Goal: Contribute content: Contribute content

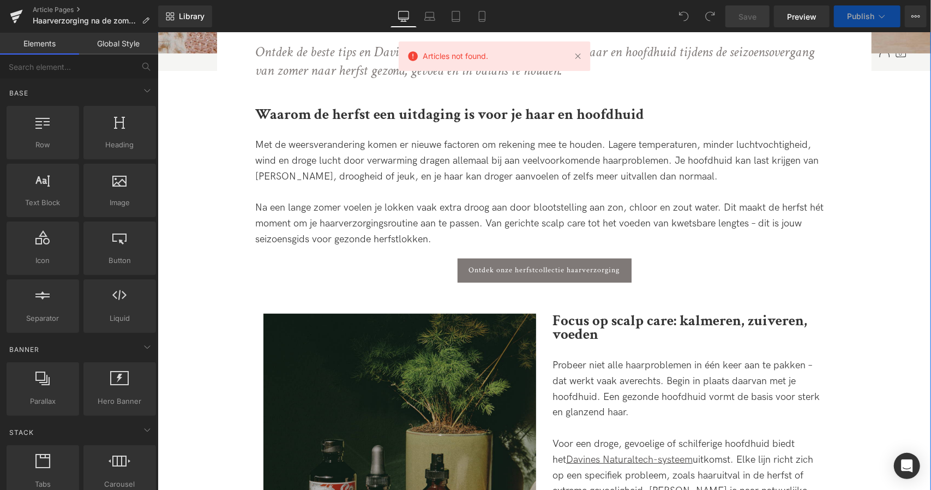
scroll to position [367, 0]
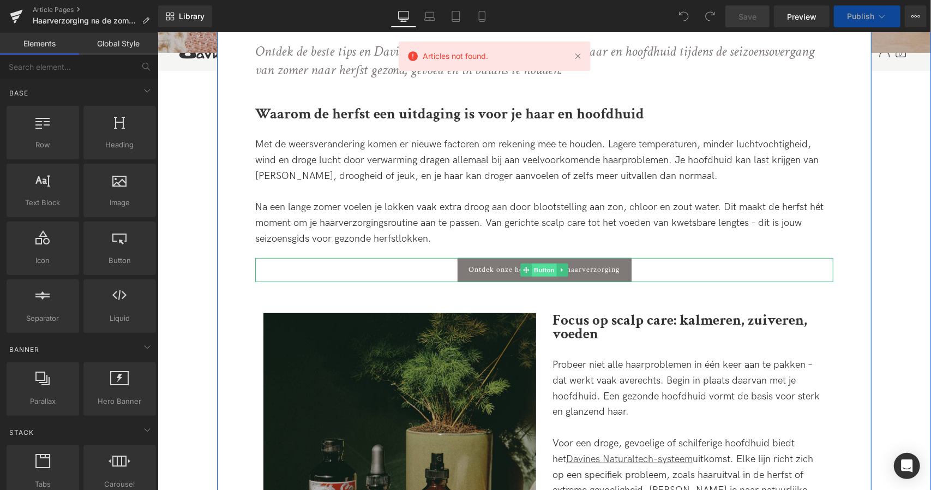
click at [541, 271] on span "Button" at bounding box center [543, 269] width 25 height 13
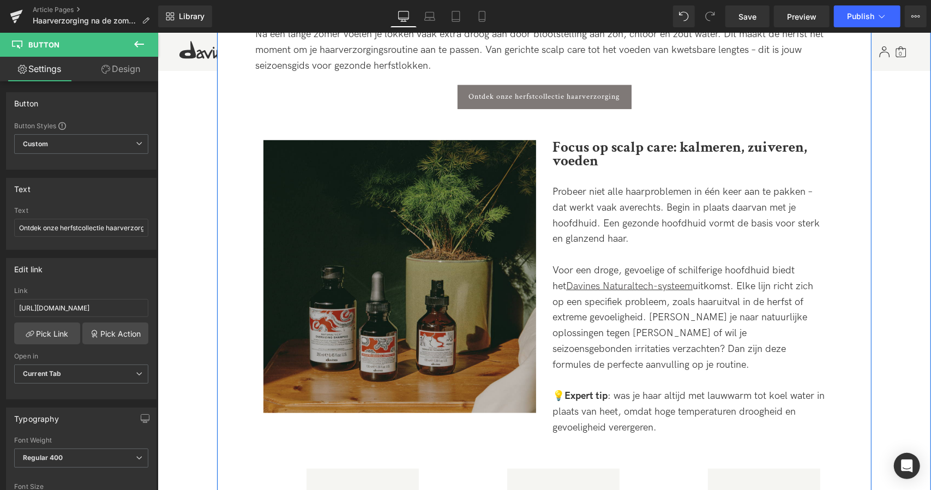
scroll to position [537, 0]
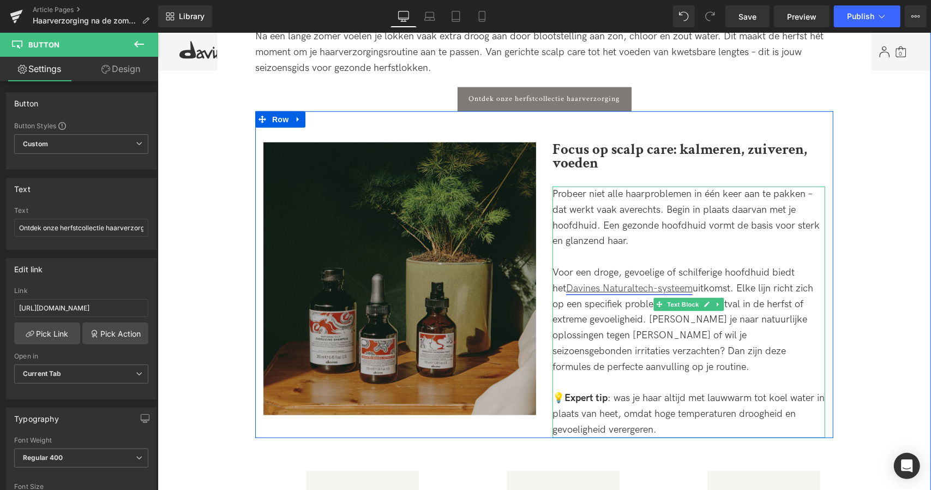
click at [627, 289] on link "Davines Naturaltech-systeem" at bounding box center [629, 287] width 127 height 11
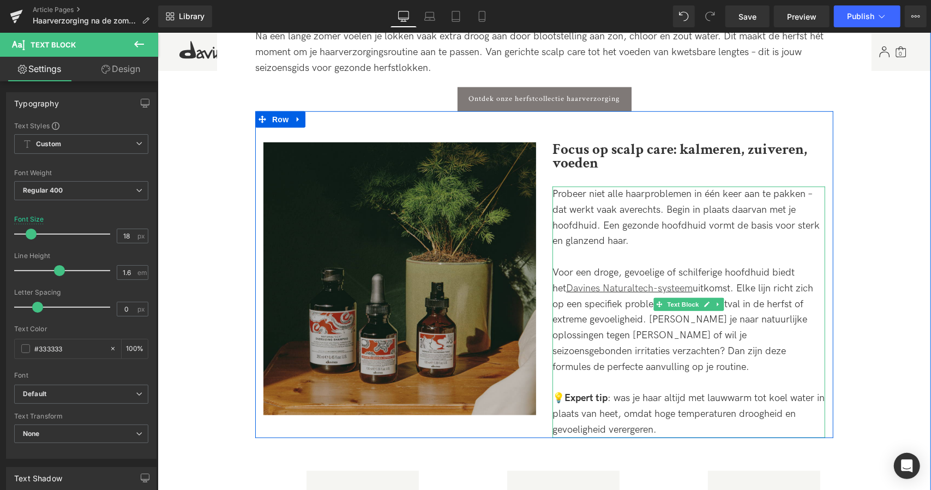
scroll to position [555, 0]
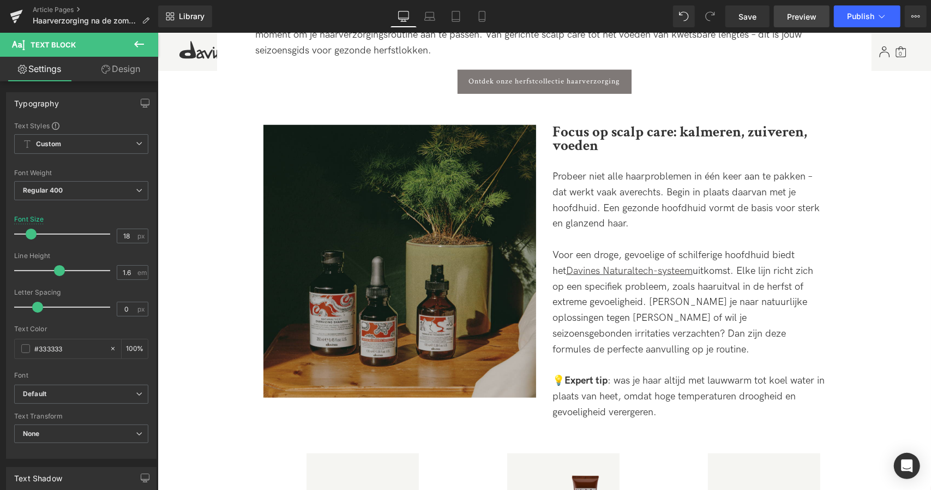
click at [793, 20] on span "Preview" at bounding box center [801, 16] width 29 height 11
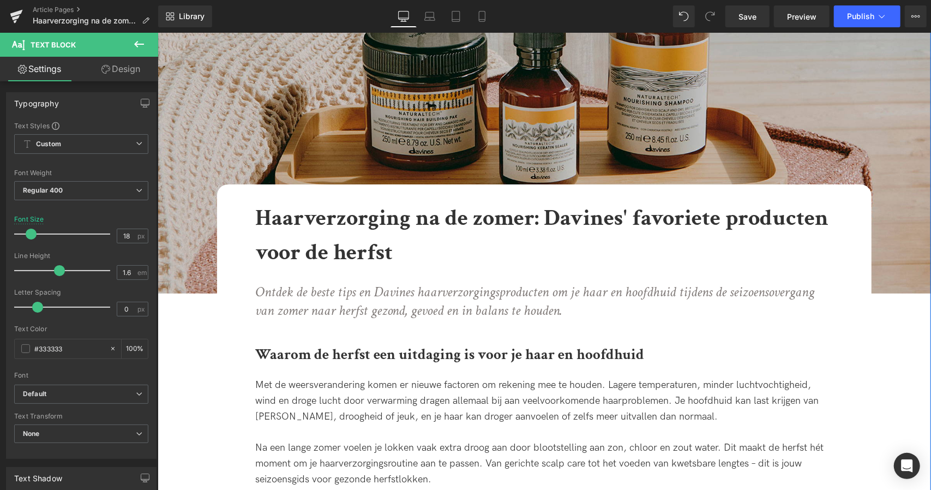
scroll to position [127, 0]
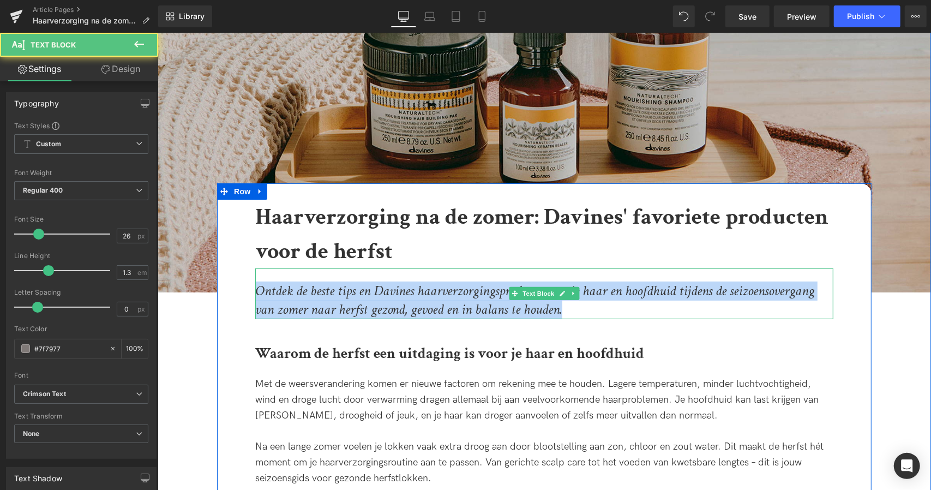
drag, startPoint x: 257, startPoint y: 289, endPoint x: 602, endPoint y: 311, distance: 345.5
click at [602, 311] on p "Ontdek de beste tips en Davines haarverzorgingsproducten om je haar en hoofdhui…" at bounding box center [544, 299] width 578 height 37
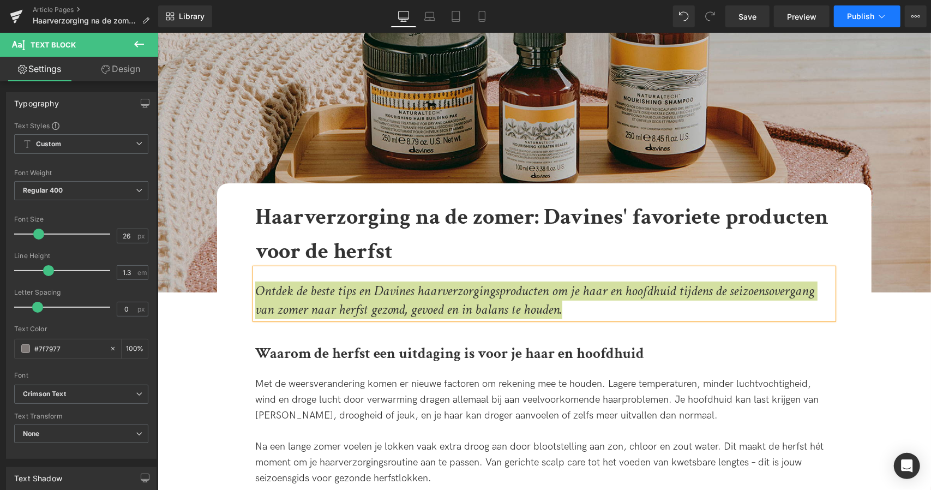
click at [866, 10] on button "Publish" at bounding box center [867, 16] width 67 height 22
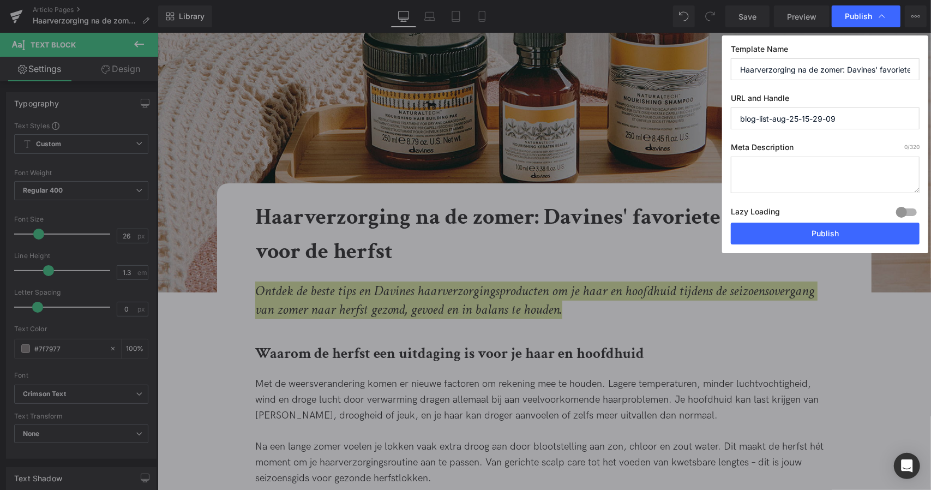
click at [800, 164] on textarea at bounding box center [825, 175] width 189 height 37
paste textarea "Ontdek de beste tips en Davines haarverzorgingsproducten om je haar en hoofdhui…"
type textarea "Ontdek de beste tips en Davines haarverzorgingsproducten om je haar en hoofdhui…"
click at [774, 69] on input "Haarverzorging na de zomer: Davines' favoriete producten voor de herfst" at bounding box center [825, 69] width 189 height 22
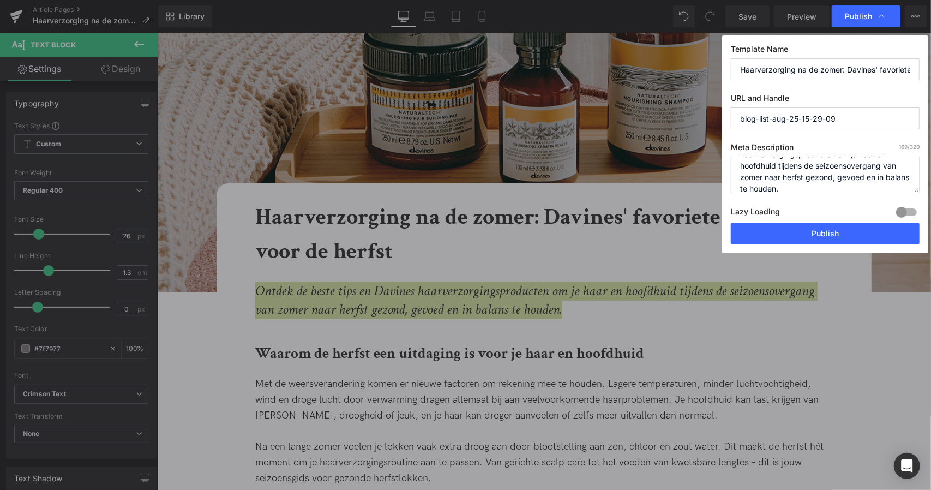
drag, startPoint x: 850, startPoint y: 116, endPoint x: 629, endPoint y: 128, distance: 221.8
click at [629, 128] on div "Publish Template Name Haarverzorging na de zomer: Davines' favoriete producten …" at bounding box center [465, 245] width 931 height 490
paste input "Haarverzorging na de zomer: Davines' favoriete producten voor de herfst"
type input "haarverzorging-na-de-zomer-davines-favoriete-producten-voor-de-herfst"
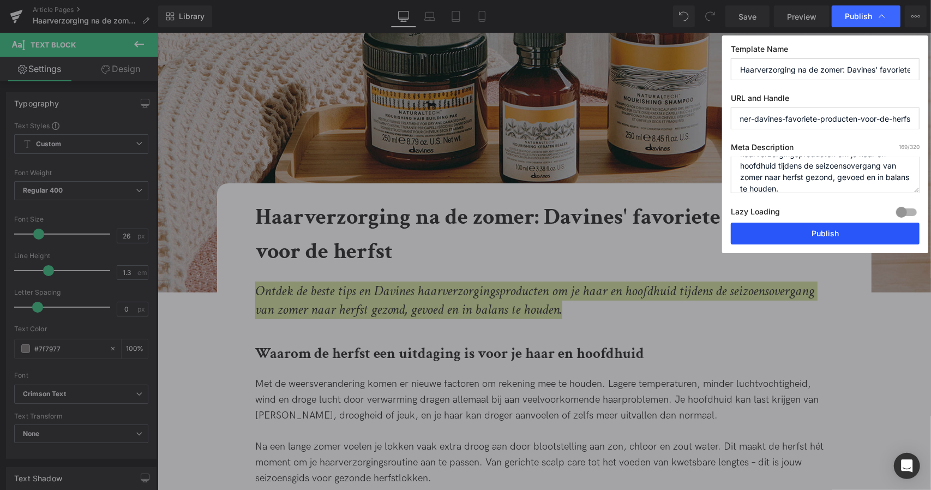
click at [799, 230] on button "Publish" at bounding box center [825, 234] width 189 height 22
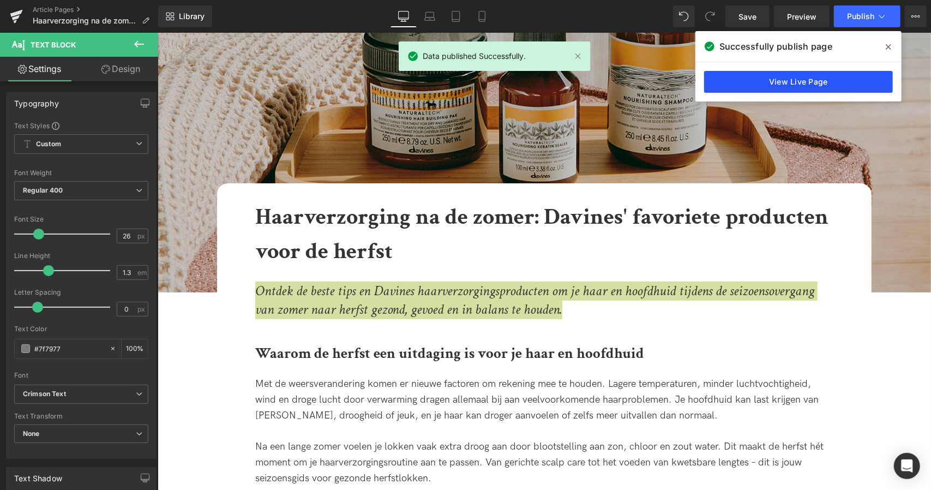
click at [788, 79] on link "View Live Page" at bounding box center [798, 82] width 189 height 22
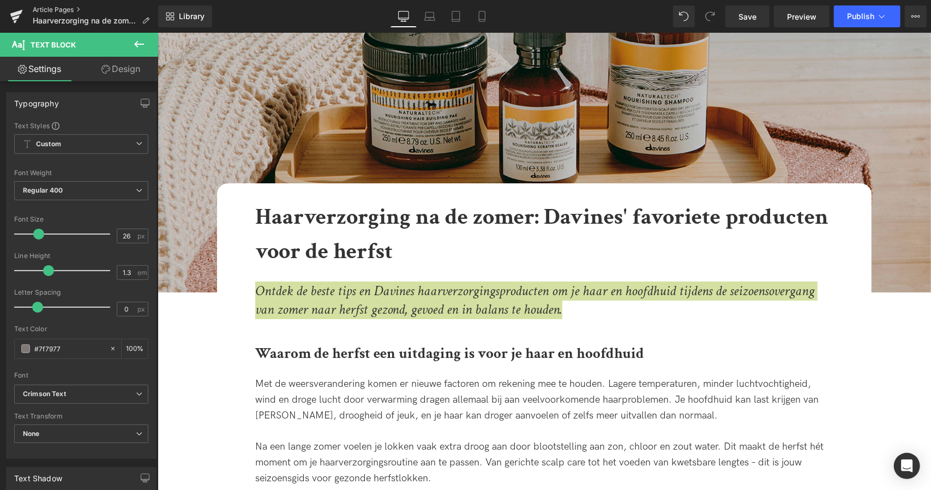
click at [47, 9] on link "Article Pages" at bounding box center [95, 9] width 125 height 9
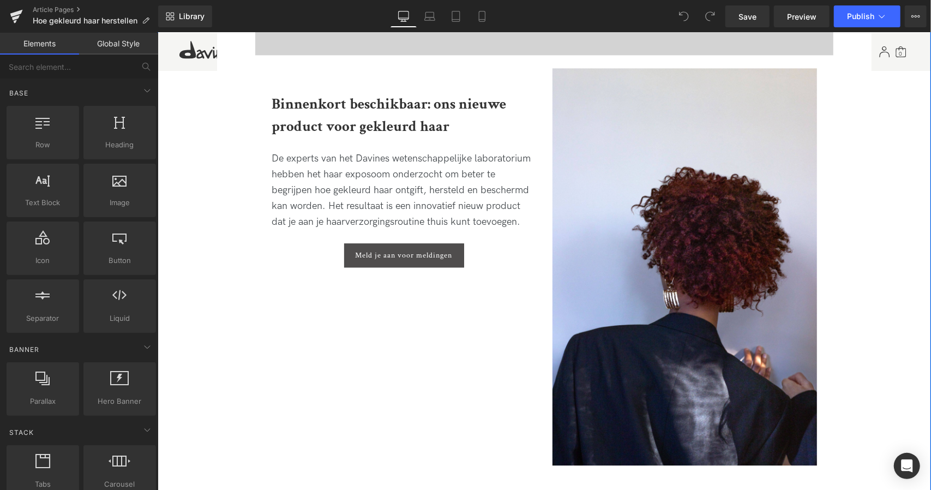
scroll to position [1841, 0]
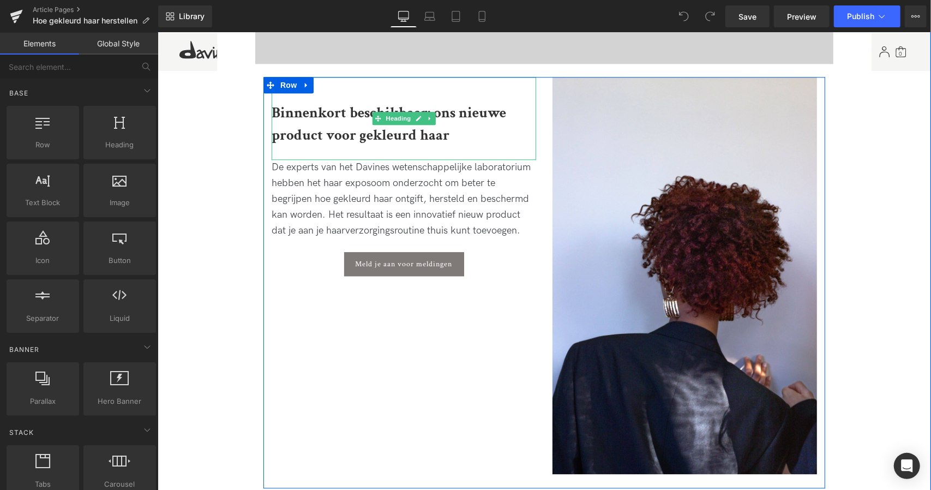
click at [331, 132] on b "Binnenkort beschikbaar: ons nieuwe product voor gekleurd haar" at bounding box center [388, 123] width 235 height 41
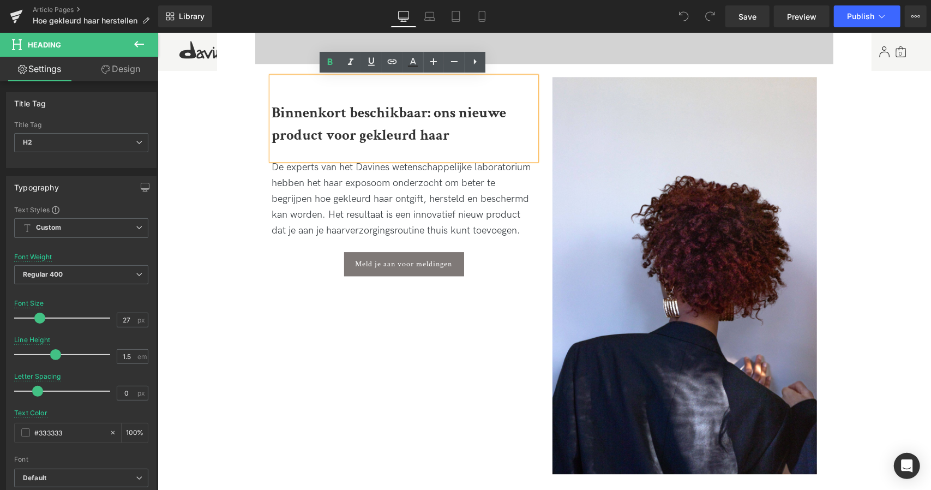
click at [432, 113] on b "Binnenkort beschikbaar: ons nieuwe product voor gekleurd haar" at bounding box center [388, 123] width 235 height 41
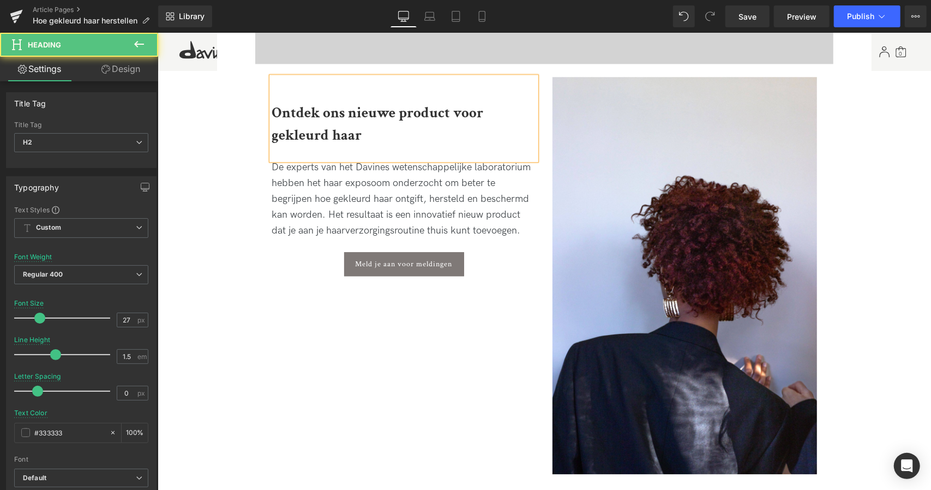
click at [400, 137] on h2 "Ontdek ons nieuwe product voor gekleurd haar" at bounding box center [403, 123] width 265 height 44
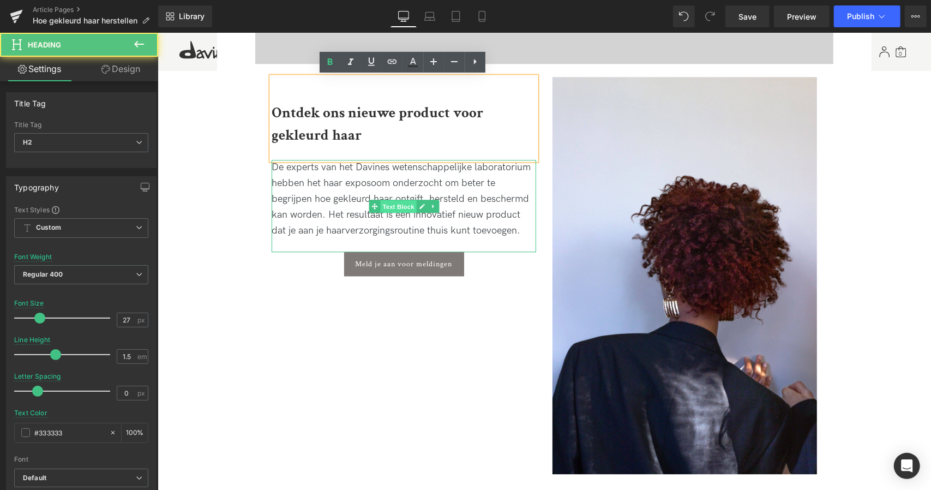
click at [389, 203] on span "Text Block" at bounding box center [398, 206] width 36 height 13
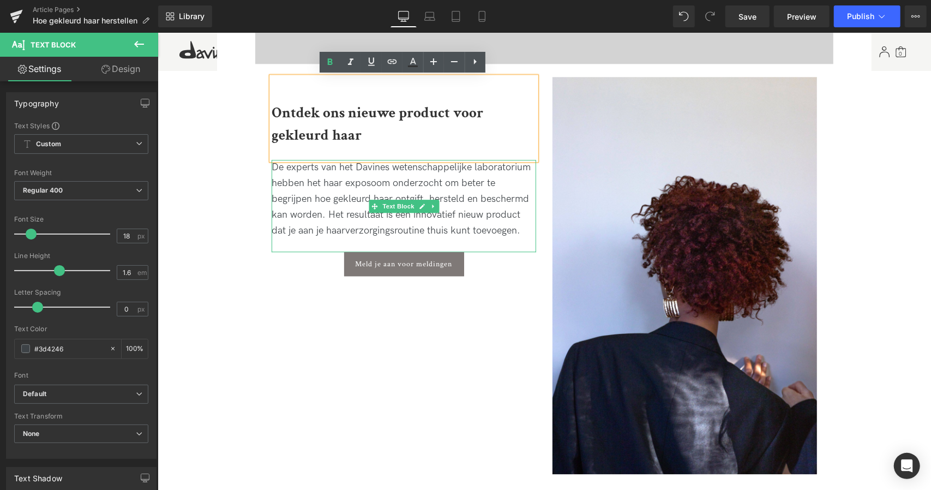
click at [307, 189] on div "De experts van het Davines wetenschappelijke laboratorium hebben het haar expos…" at bounding box center [403, 198] width 265 height 79
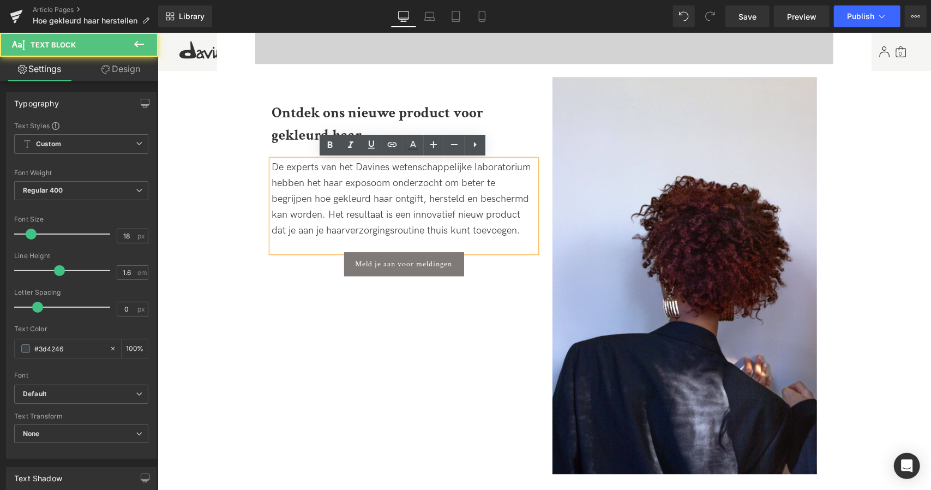
click at [423, 179] on div "De experts van het Davines wetenschappelijke laboratorium hebben het haar expos…" at bounding box center [403, 198] width 265 height 79
click at [327, 200] on div "De experts van het Davines wetenschappelijke laboratorium hebben het haar expos…" at bounding box center [403, 198] width 265 height 79
click at [277, 232] on div "De experts van het Davines wetenschappelijke laboratorium hebben het haar expos…" at bounding box center [403, 198] width 265 height 79
click at [409, 265] on span "Button" at bounding box center [403, 263] width 25 height 13
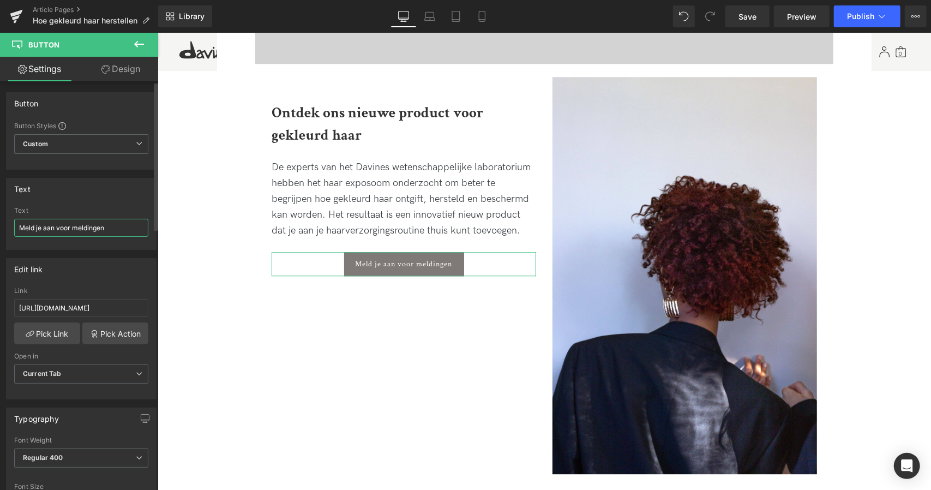
drag, startPoint x: 73, startPoint y: 221, endPoint x: 0, endPoint y: 210, distance: 73.9
click at [0, 210] on div "Text Meld je aan voor meldingen Text Meld je aan voor meldingen" at bounding box center [81, 210] width 163 height 80
type input "Ontdek Beautiful Things"
click at [87, 303] on input "[URL][DOMAIN_NAME]" at bounding box center [81, 308] width 134 height 18
paste input "products/restoring-leave-in-mask"
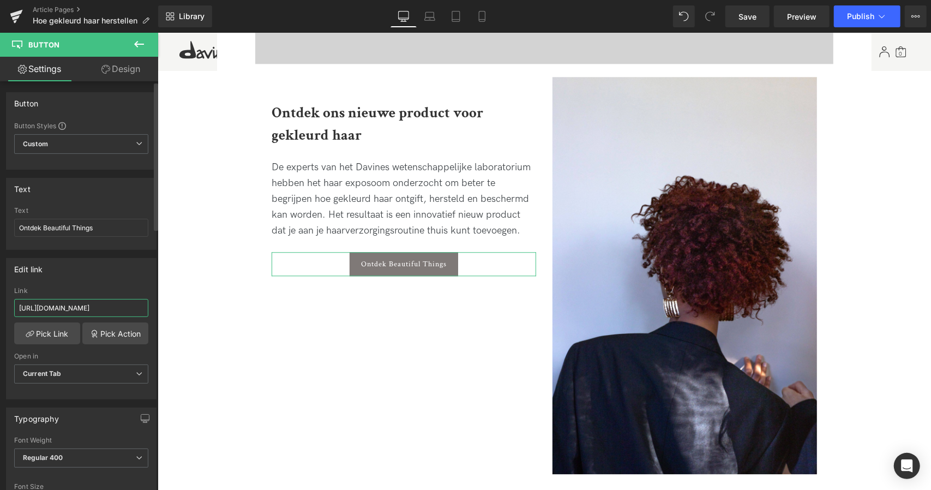
type input "[URL][DOMAIN_NAME]"
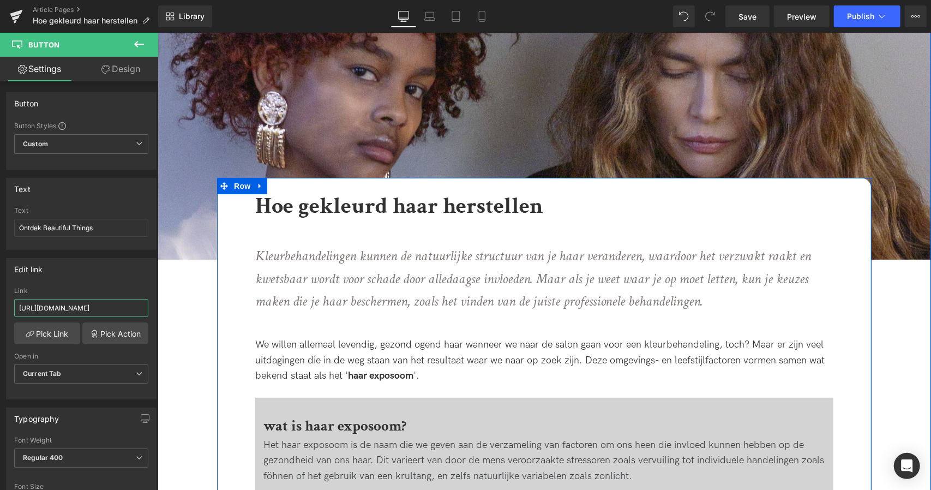
scroll to position [160, 0]
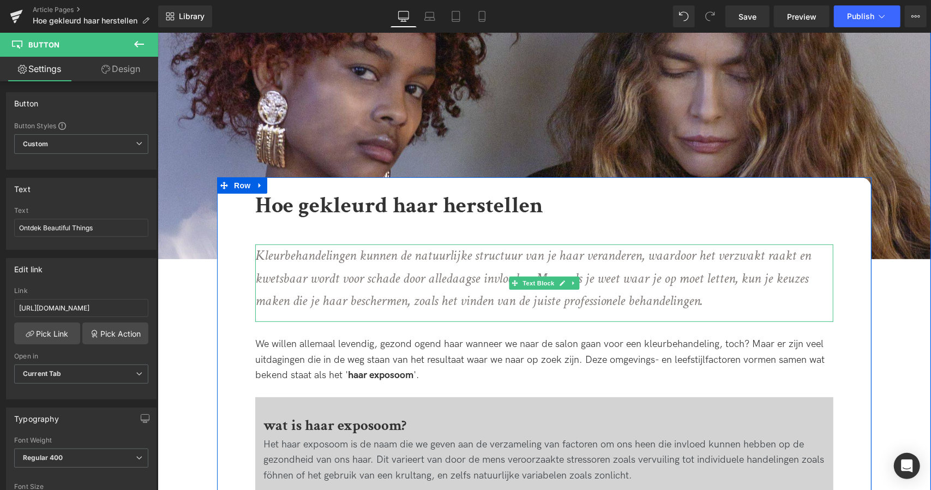
click at [468, 305] on icon "Kleurbehandelingen kunnen de natuurlijke structuur van je haar veranderen, waar…" at bounding box center [533, 277] width 556 height 64
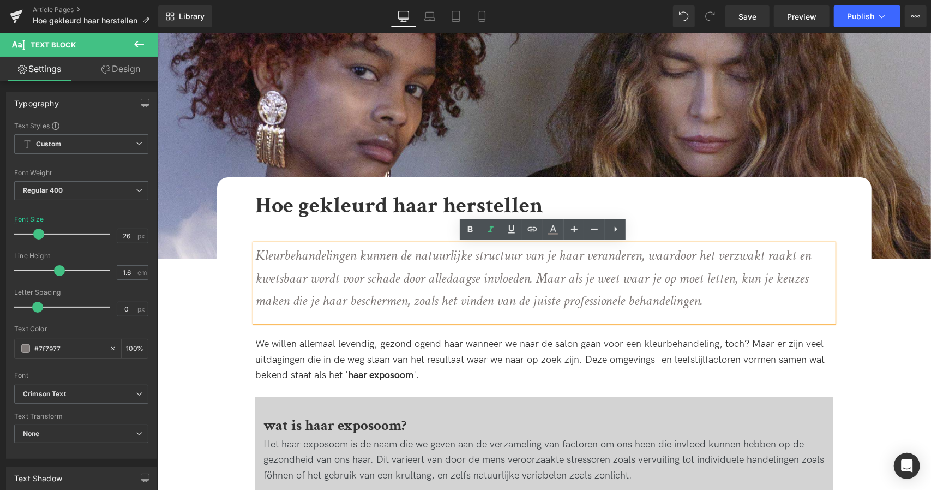
click at [295, 275] on icon "Kleurbehandelingen kunnen de natuurlijke structuur van je haar veranderen, waar…" at bounding box center [533, 277] width 556 height 64
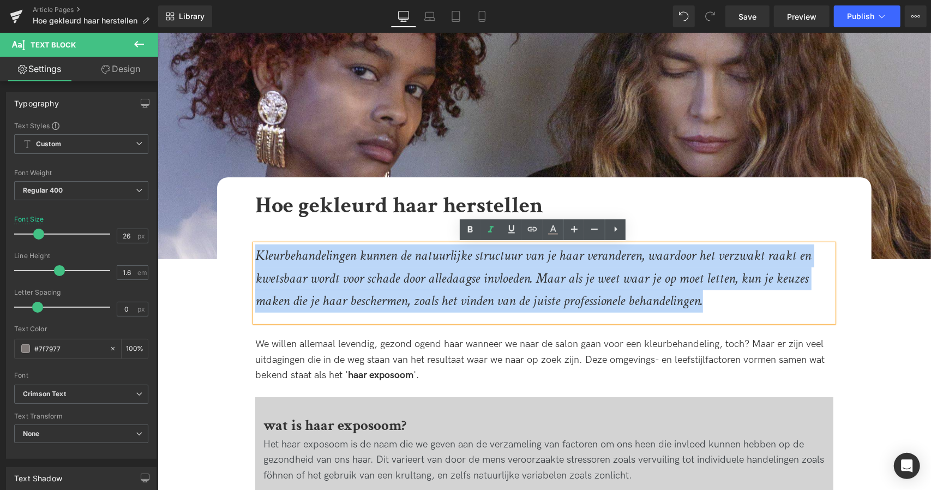
drag, startPoint x: 256, startPoint y: 252, endPoint x: 733, endPoint y: 307, distance: 480.4
click at [733, 307] on p "Kleurbehandelingen kunnen de natuurlijke structuur van je haar veranderen, waar…" at bounding box center [540, 278] width 571 height 68
copy icon "Kleurbehandelingen kunnen de natuurlijke structuur van je haar veranderen, waar…"
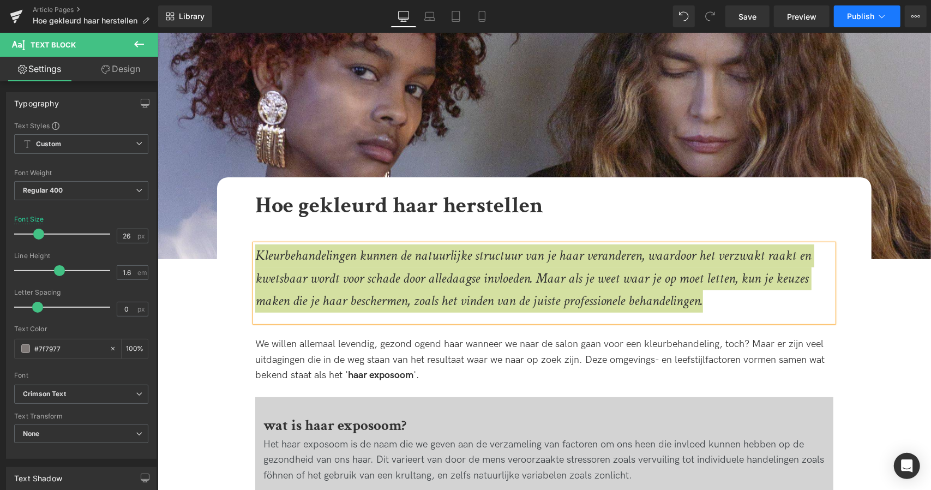
click at [875, 18] on button "Publish" at bounding box center [867, 16] width 67 height 22
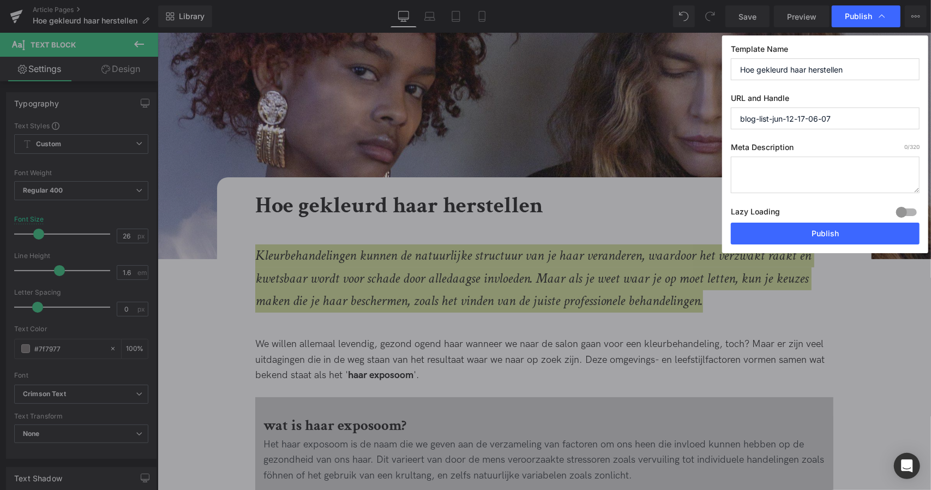
click at [787, 179] on textarea at bounding box center [825, 175] width 189 height 37
paste textarea "Kleurbehandelingen kunnen de natuurlijke structuur van je haar veranderen, waar…"
type textarea "Kleurbehandelingen kunnen de natuurlijke structuur van je haar veranderen, waar…"
click at [801, 69] on input "Hoe gekleurd haar herstellen" at bounding box center [825, 69] width 189 height 22
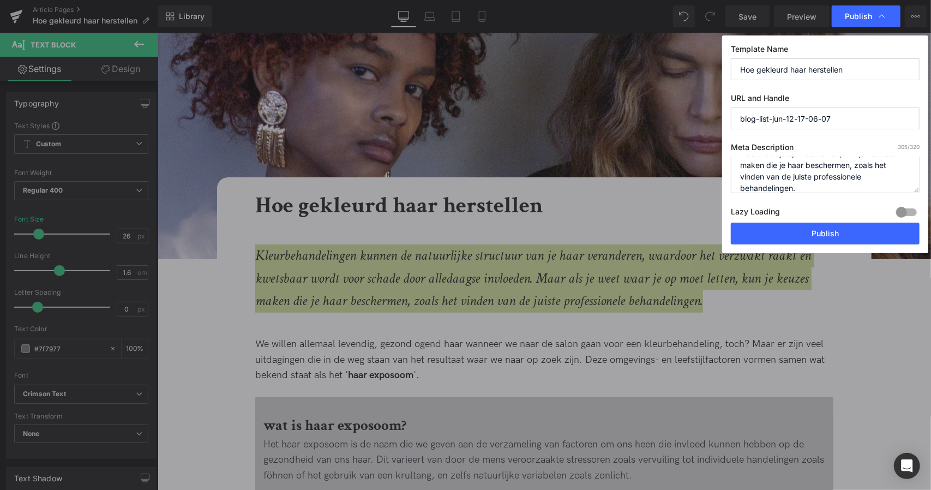
drag, startPoint x: 808, startPoint y: 118, endPoint x: 633, endPoint y: 125, distance: 175.8
click at [633, 125] on div "Publish Template Name Hoe gekleurd haar herstellen URL and Handle blog-list-jun…" at bounding box center [465, 245] width 931 height 490
paste input "Hoe gekleurd haar herstellen"
type input "hoe-gekleurd-haar-herstellen"
click at [798, 229] on button "Publish" at bounding box center [825, 234] width 189 height 22
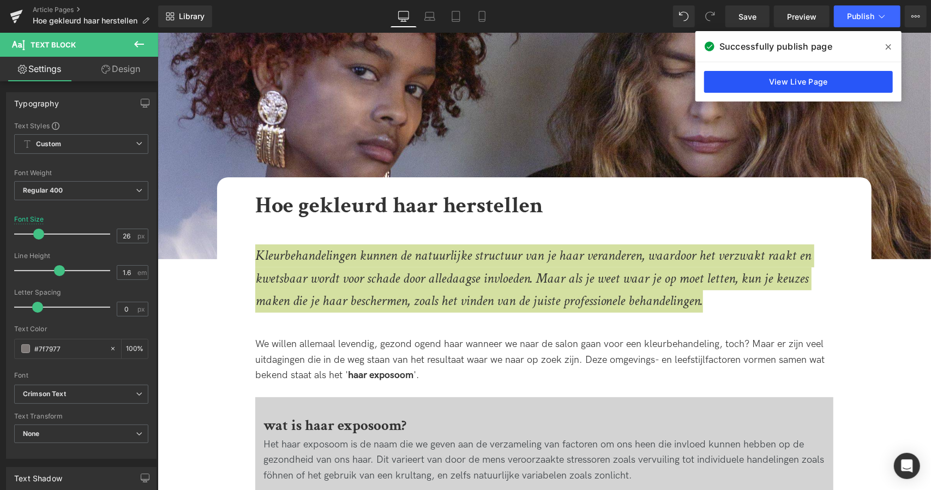
click at [745, 83] on link "View Live Page" at bounding box center [798, 82] width 189 height 22
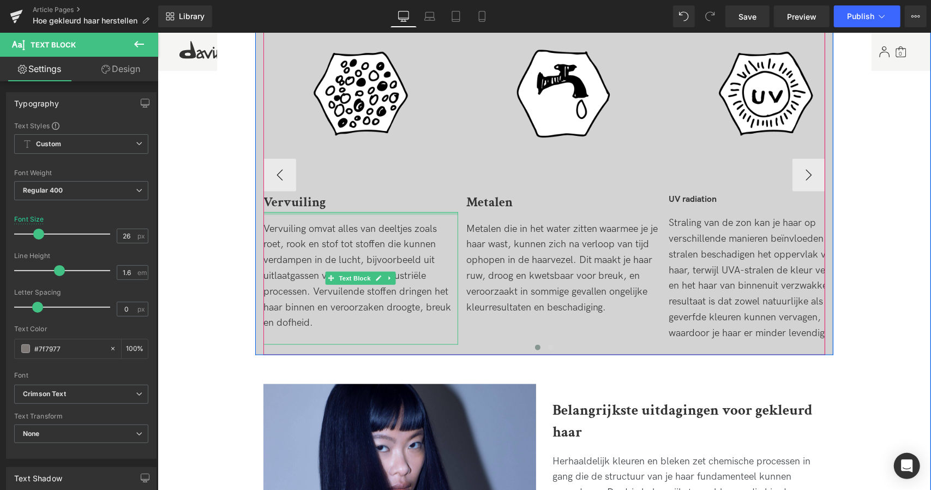
scroll to position [679, 0]
click at [805, 173] on button "›" at bounding box center [808, 175] width 33 height 33
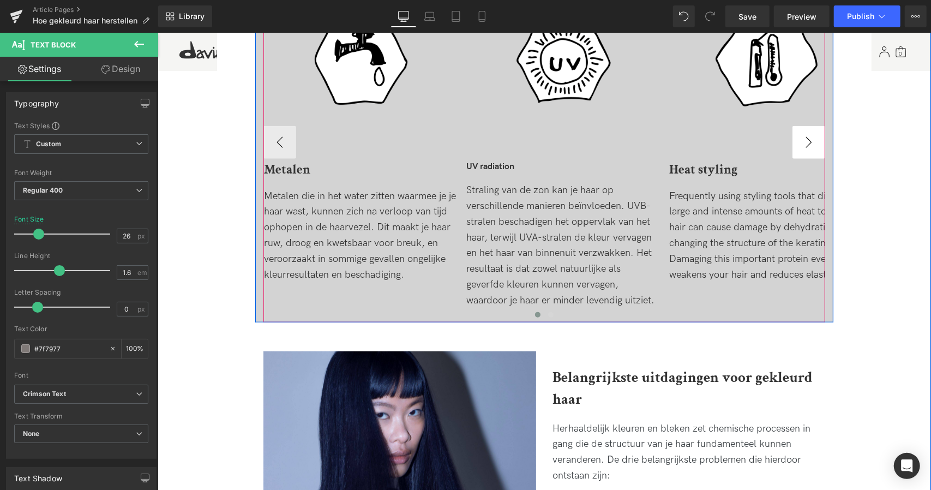
scroll to position [684, 0]
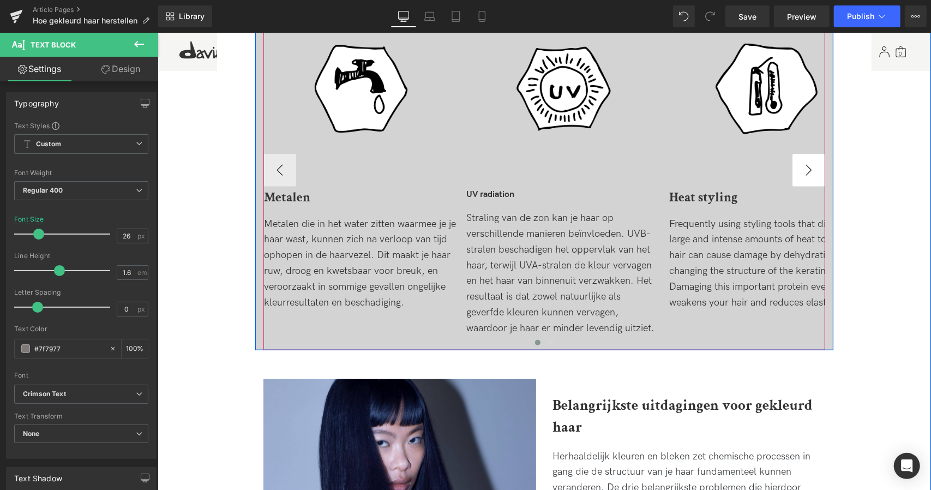
click at [817, 167] on button "›" at bounding box center [808, 169] width 33 height 33
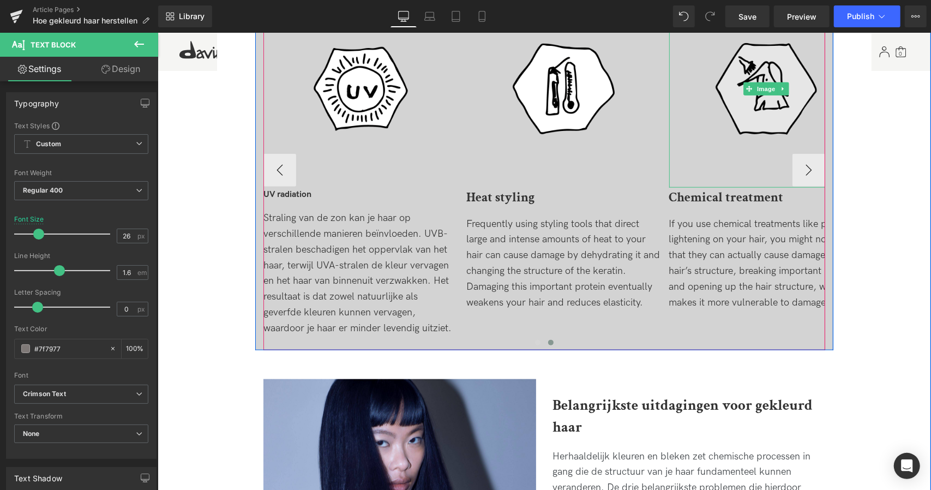
click at [816, 173] on img at bounding box center [766, 88] width 195 height 197
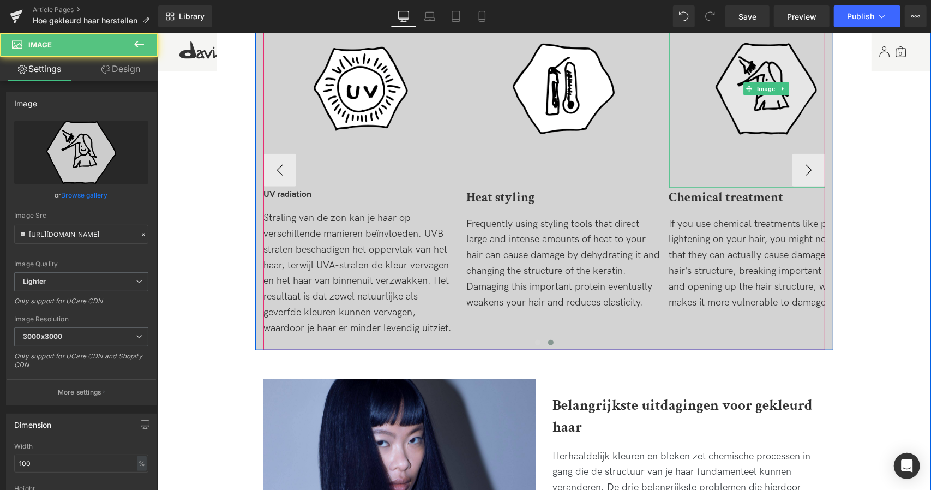
click at [812, 172] on img at bounding box center [766, 88] width 195 height 197
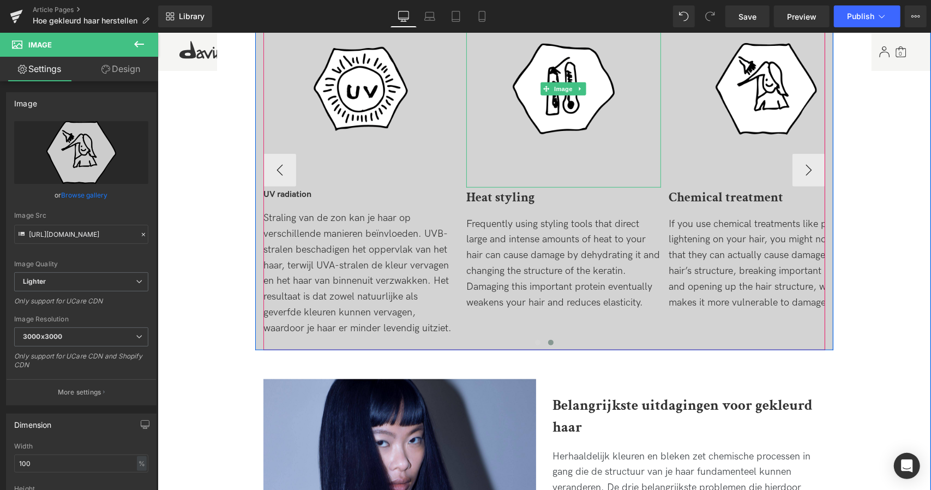
click at [487, 185] on div at bounding box center [563, 185] width 195 height 3
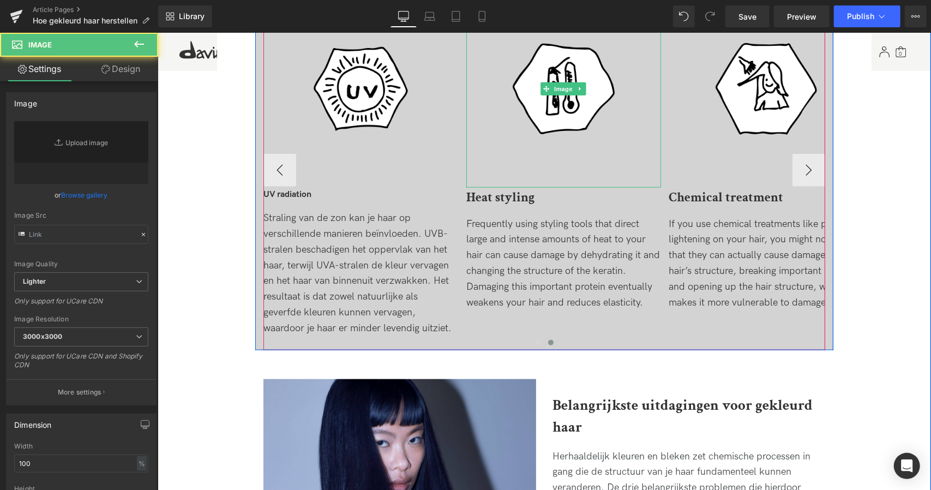
type input "[URL][DOMAIN_NAME]"
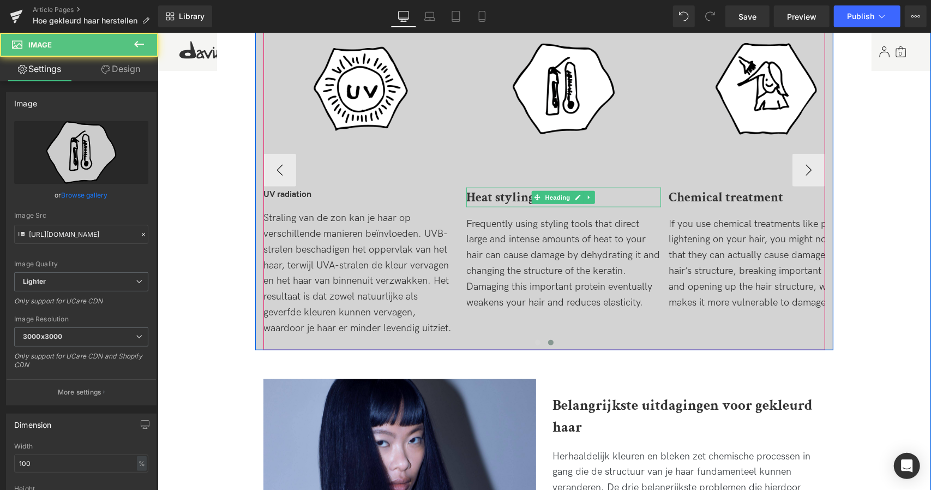
click at [487, 195] on b "Heat styling" at bounding box center [500, 196] width 68 height 17
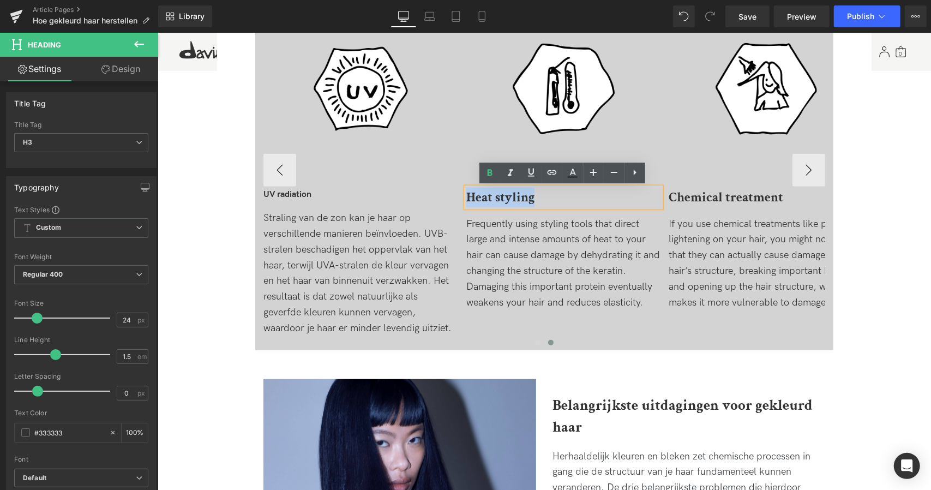
drag, startPoint x: 551, startPoint y: 198, endPoint x: 433, endPoint y: 207, distance: 118.7
click at [433, 207] on div "Image Image Vervuiling Heading Vervuiling omvat alles van deeltjes zoals roet, …" at bounding box center [365, 170] width 1014 height 360
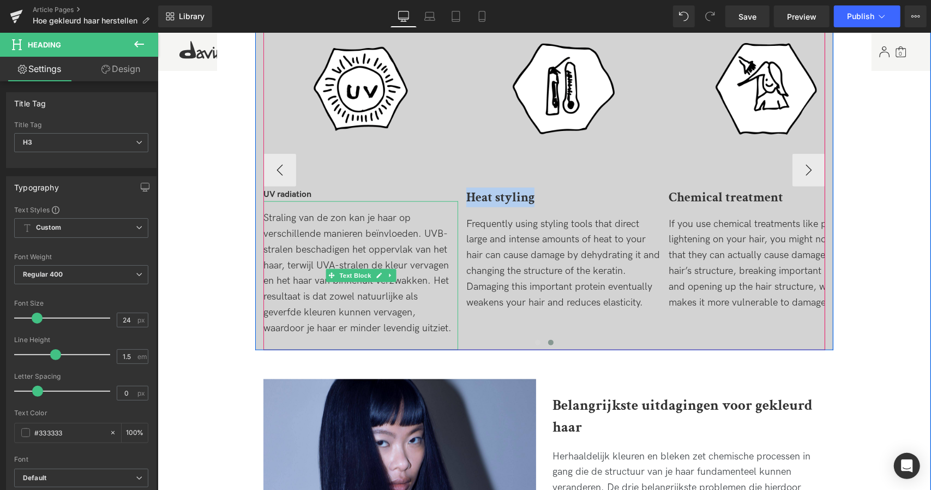
copy b "Heat styling"
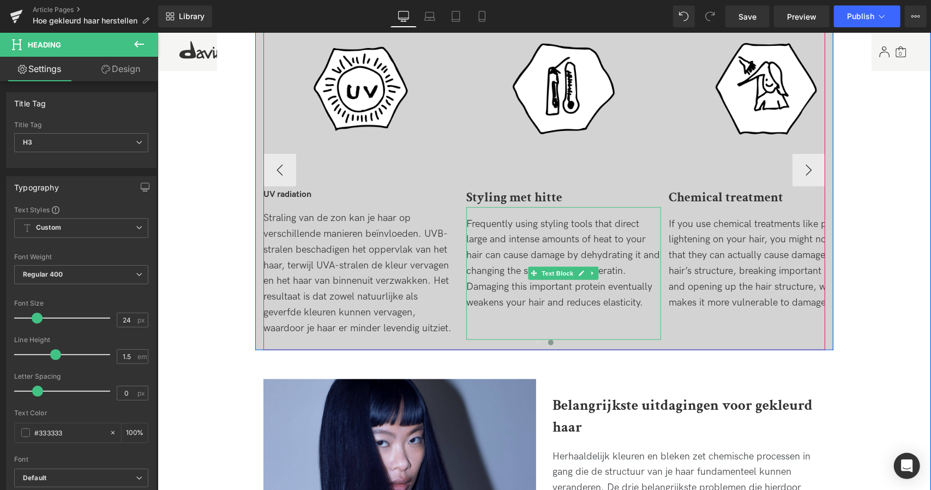
click at [506, 247] on div "Frequently using styling tools that direct large and intense amounts of heat to…" at bounding box center [563, 263] width 195 height 94
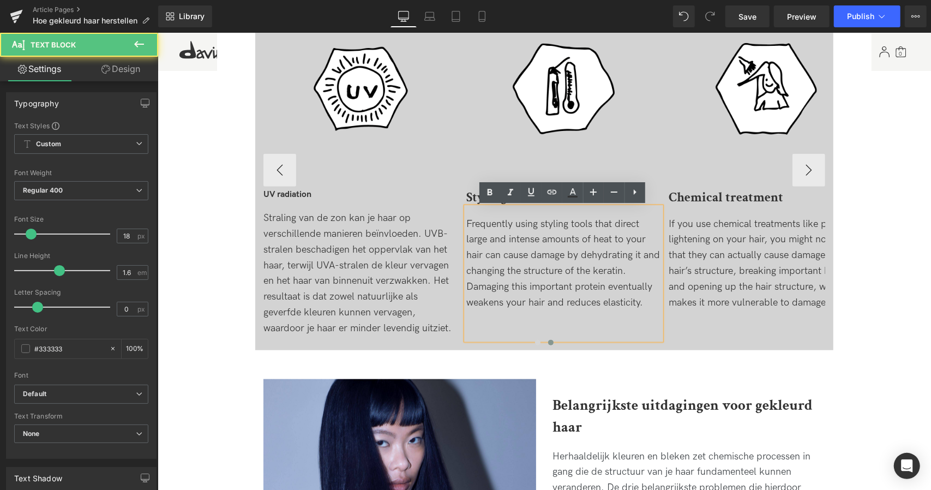
click at [531, 243] on div "Frequently using styling tools that direct large and intense amounts of heat to…" at bounding box center [563, 263] width 195 height 94
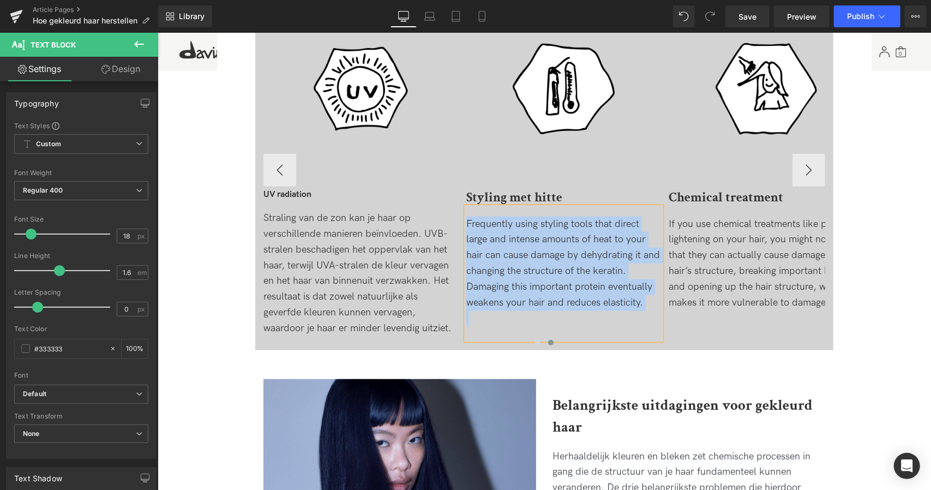
copy div "Frequently using styling tools that direct large and intense amounts of heat to…"
paste div
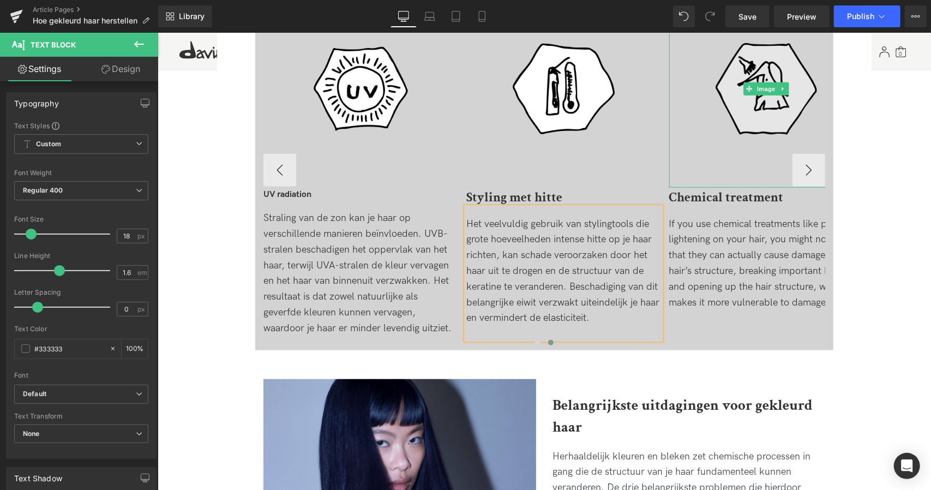
click at [710, 175] on img at bounding box center [766, 88] width 195 height 197
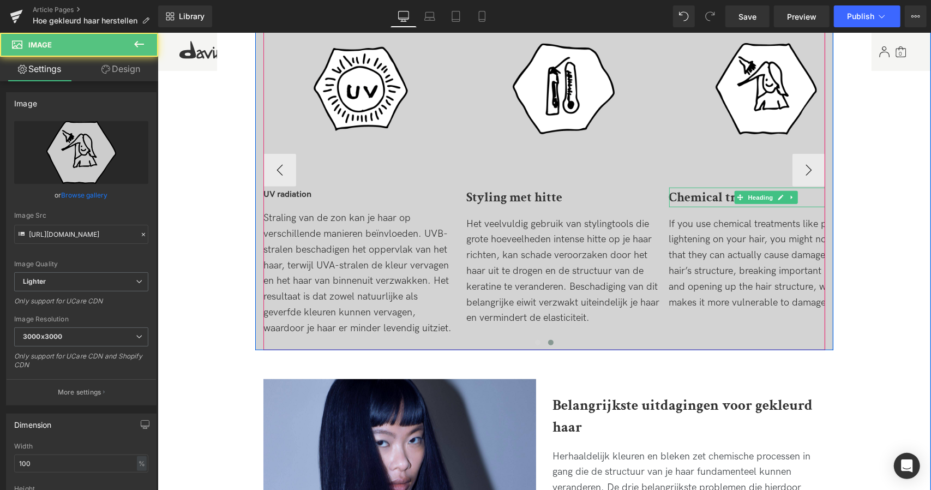
click at [721, 190] on b "Chemical treatment" at bounding box center [726, 196] width 115 height 17
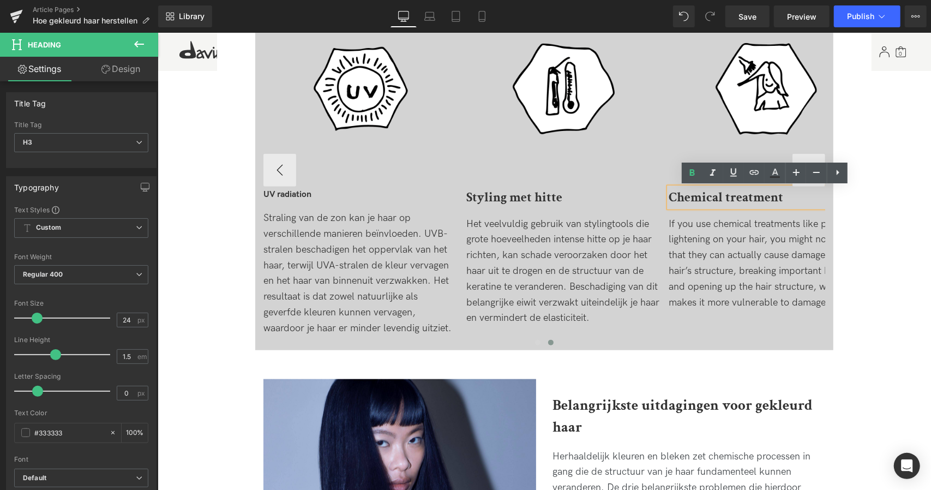
click at [741, 197] on b "Chemical treatment" at bounding box center [726, 196] width 115 height 17
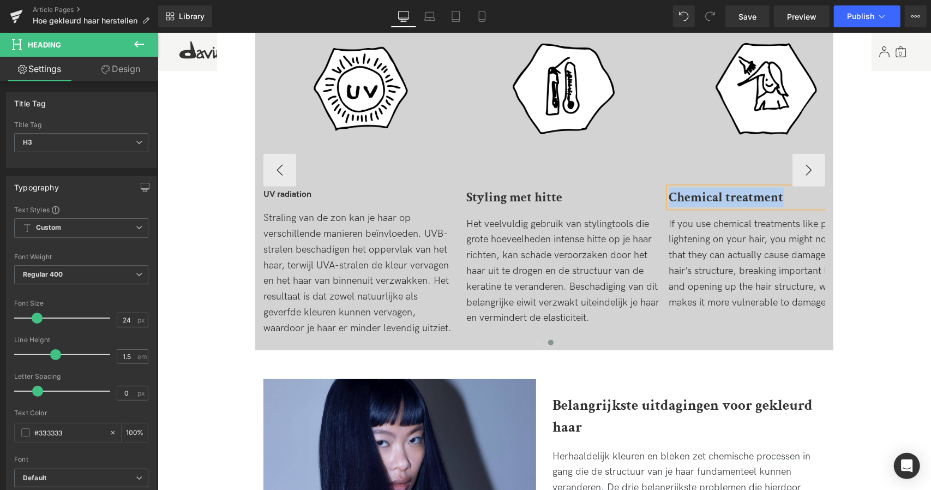
copy b "Chemical treatment"
paste div
click at [695, 272] on div "If you use chemical treatments like perms or lightening on your hair, you might…" at bounding box center [766, 263] width 195 height 94
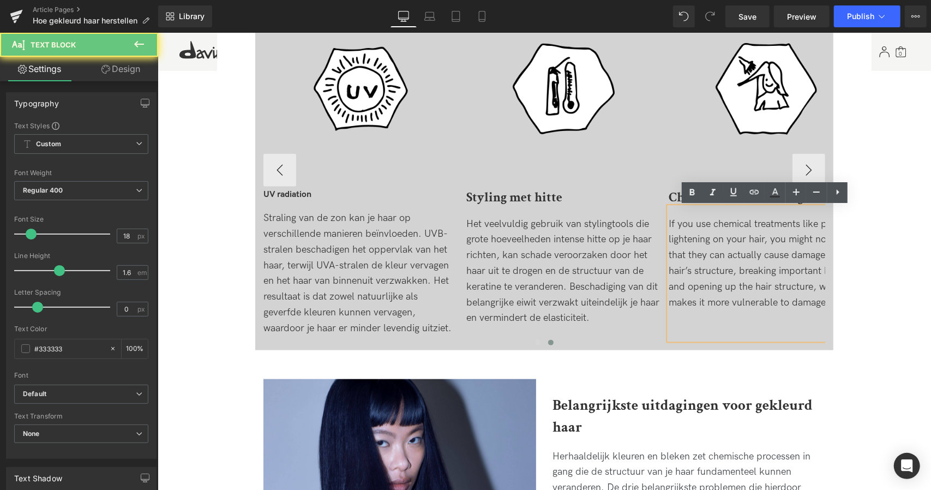
click at [695, 272] on div "If you use chemical treatments like perms or lightening on your hair, you might…" at bounding box center [766, 263] width 195 height 94
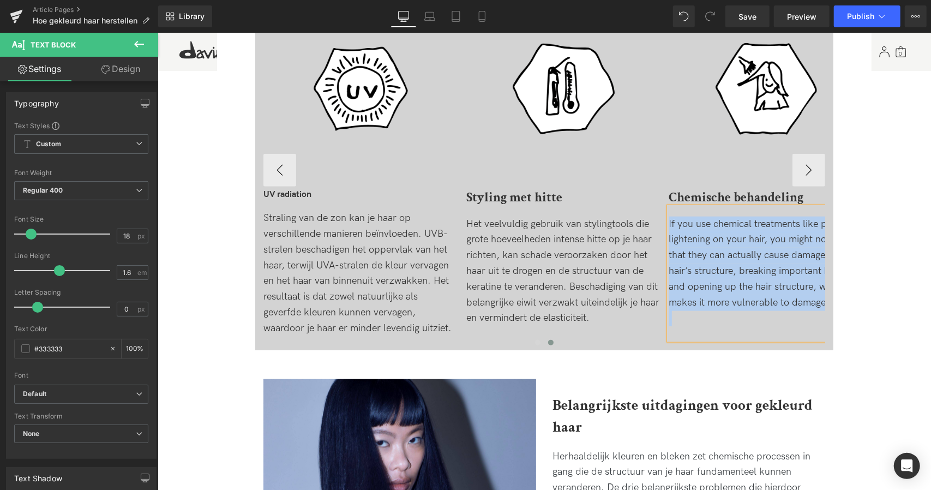
copy div "If you use chemical treatments like perms or lightening on your hair, you might…"
paste div
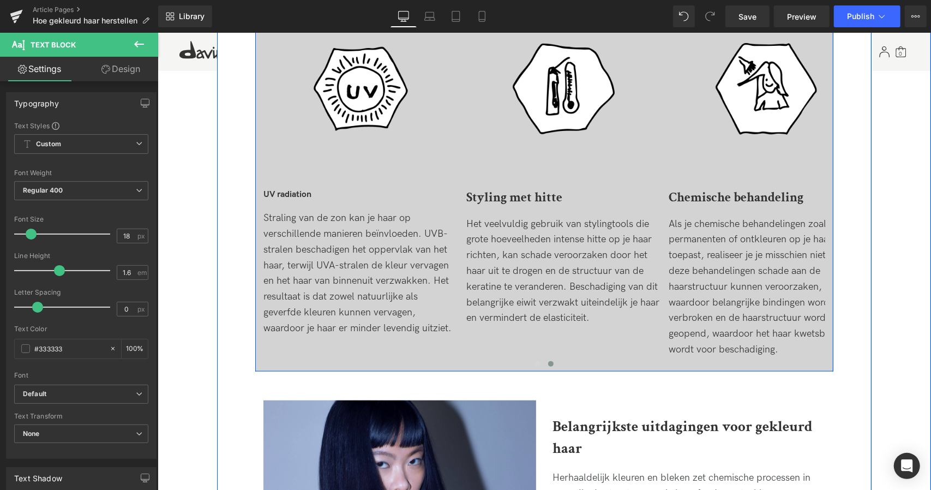
click at [826, 176] on div "wat is haar exposoom? Heading Het haar exposoom is de naam die we geven aan de …" at bounding box center [544, 123] width 578 height 496
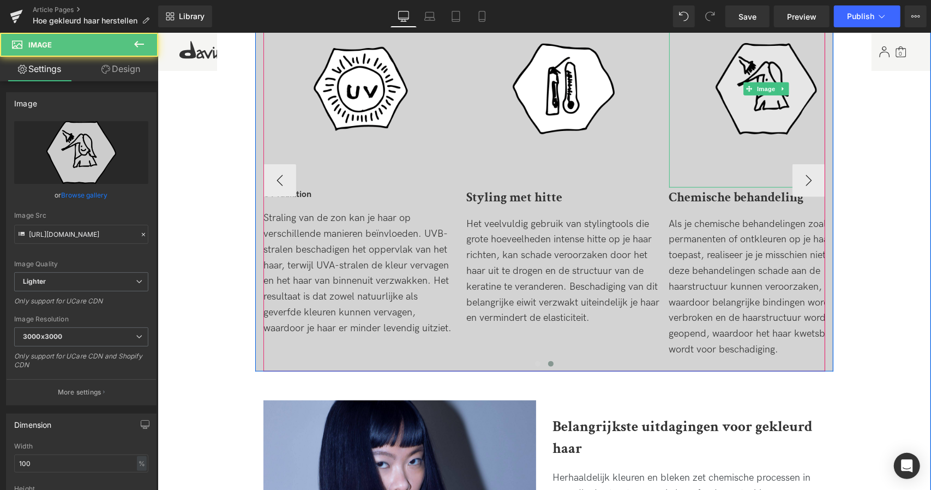
click at [794, 176] on img at bounding box center [766, 88] width 195 height 197
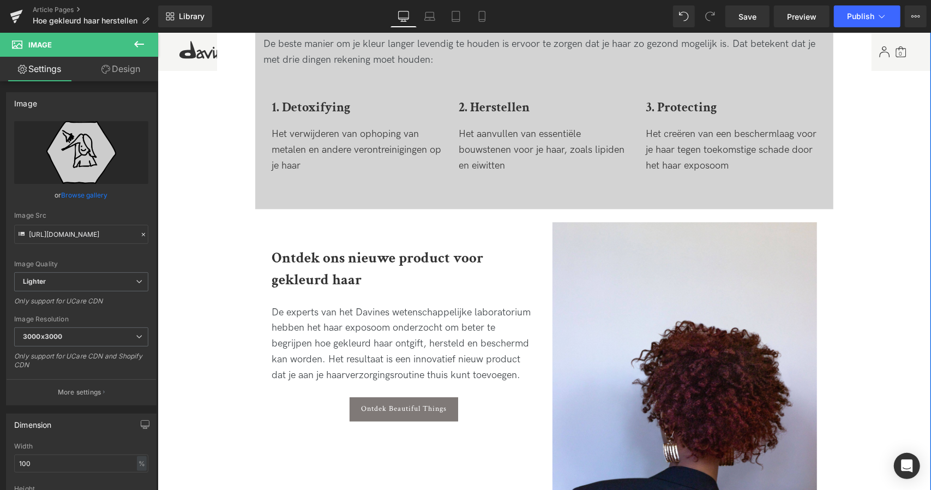
scroll to position [1717, 0]
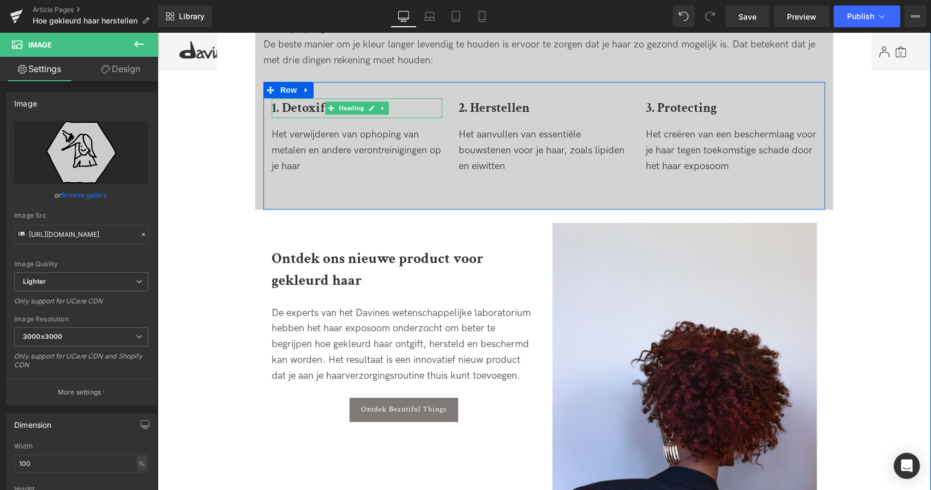
click at [308, 108] on b "1. Detoxifying" at bounding box center [310, 107] width 79 height 17
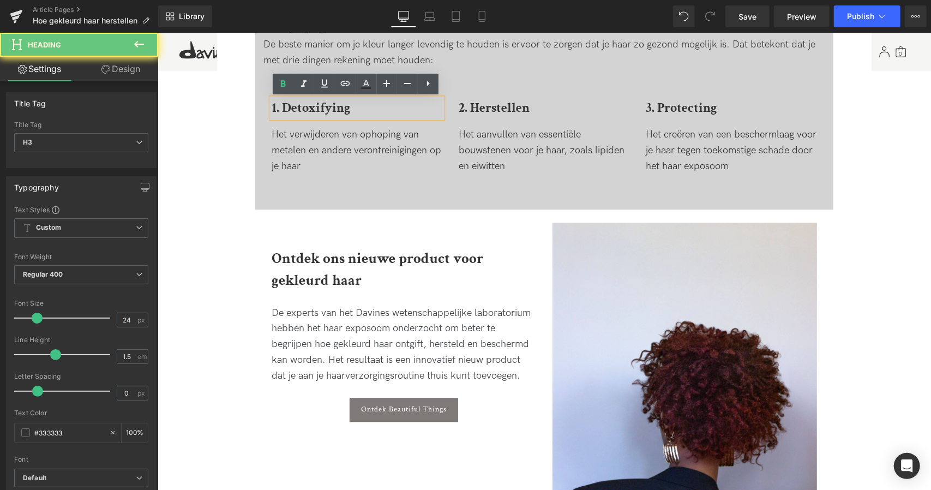
click at [308, 108] on b "1. Detoxifying" at bounding box center [310, 107] width 79 height 17
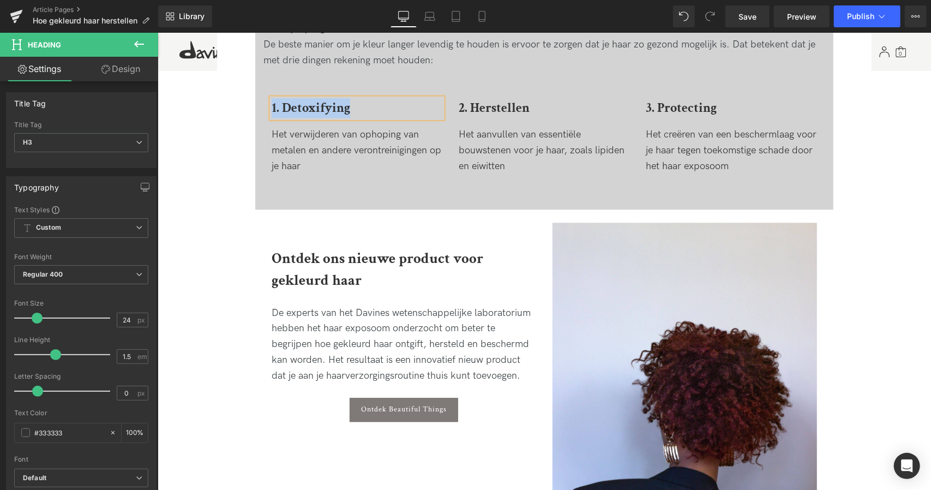
copy b "1. Detoxifying"
click at [349, 107] on h3 "1. Detoxifying" at bounding box center [356, 108] width 171 height 20
click at [686, 104] on b "3. Protecting" at bounding box center [681, 107] width 71 height 17
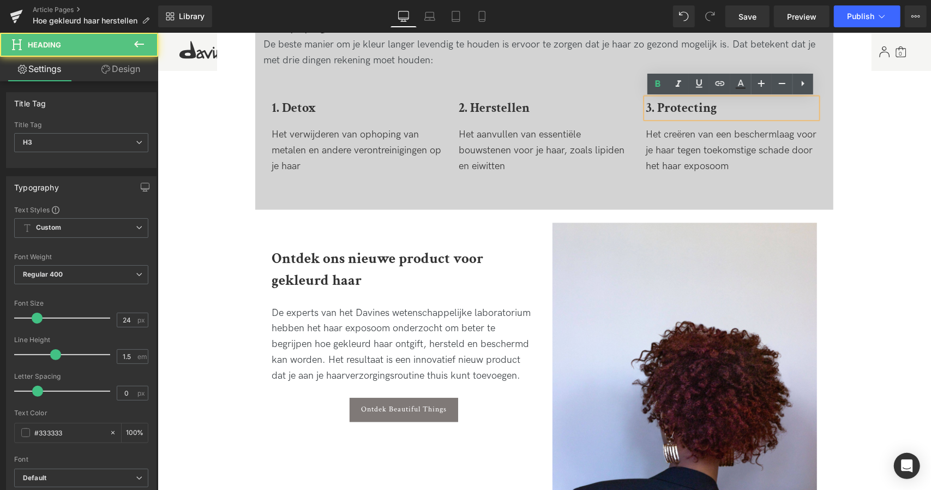
click at [716, 109] on h3 "3. Protecting" at bounding box center [731, 108] width 171 height 20
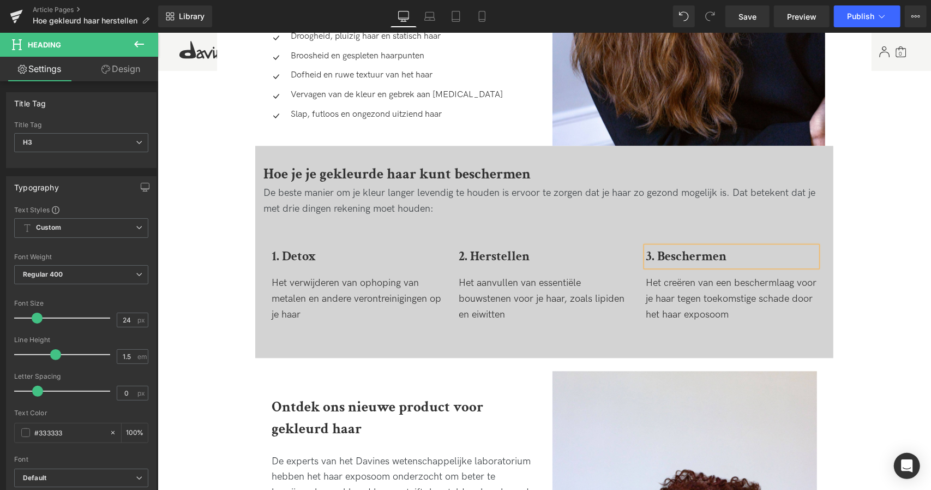
scroll to position [1568, 0]
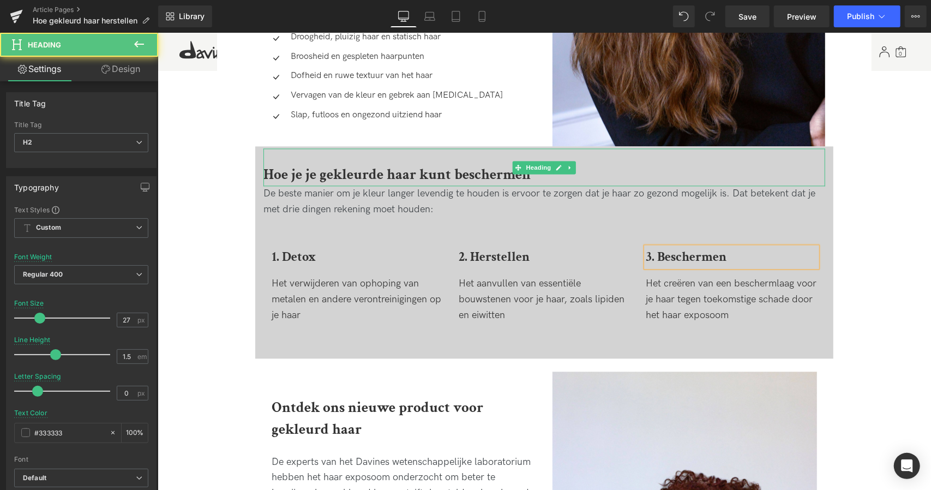
click at [479, 181] on b "Hoe je je gekleurde haar kunt beschermen" at bounding box center [396, 173] width 267 height 19
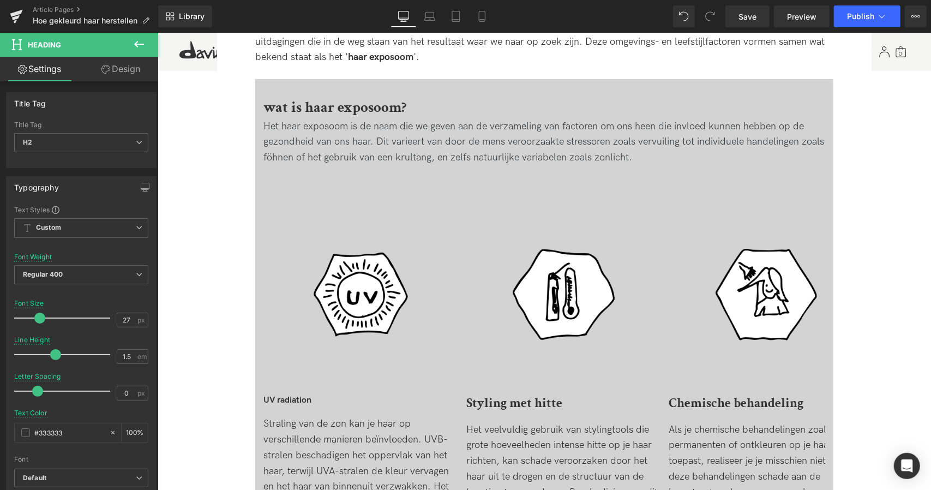
scroll to position [423, 0]
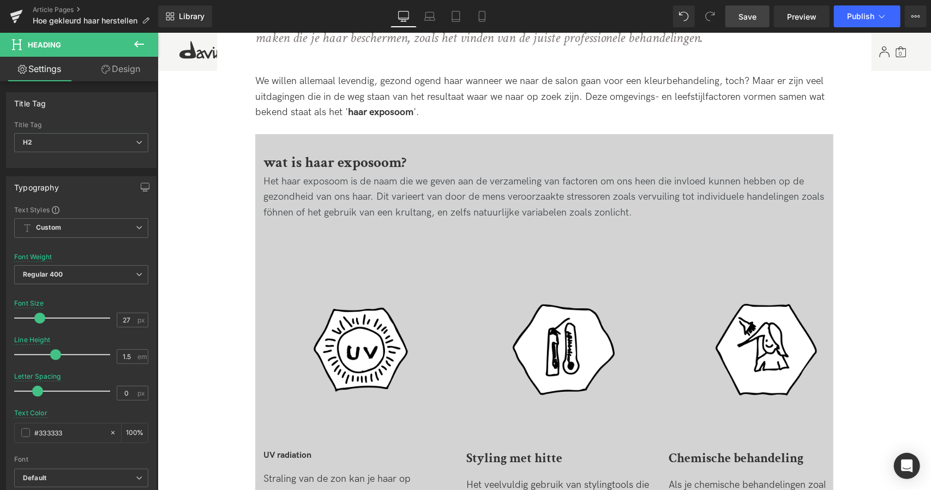
click at [758, 11] on link "Save" at bounding box center [747, 16] width 44 height 22
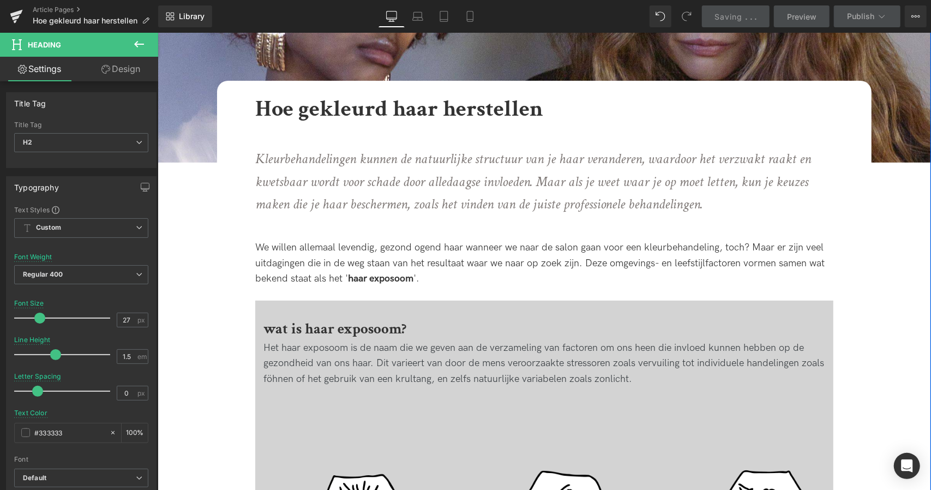
scroll to position [257, 0]
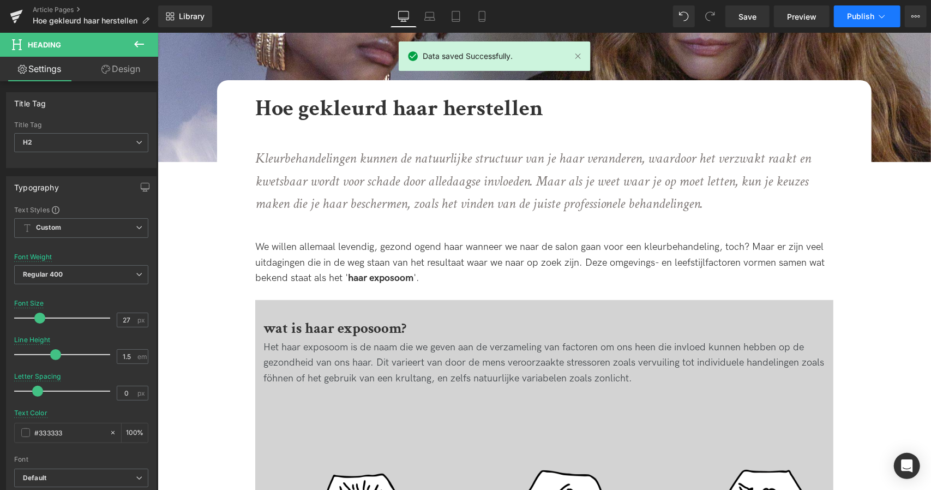
click at [868, 19] on span "Publish" at bounding box center [860, 16] width 27 height 9
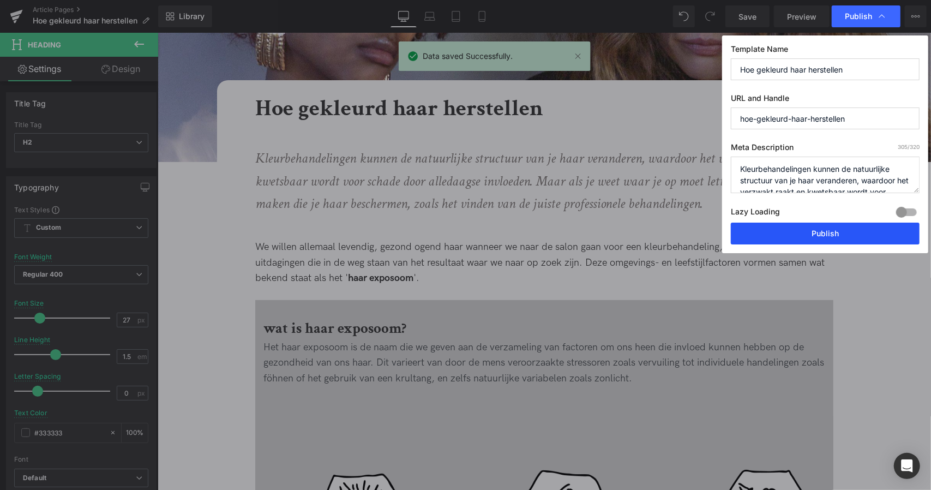
click at [812, 231] on button "Publish" at bounding box center [825, 234] width 189 height 22
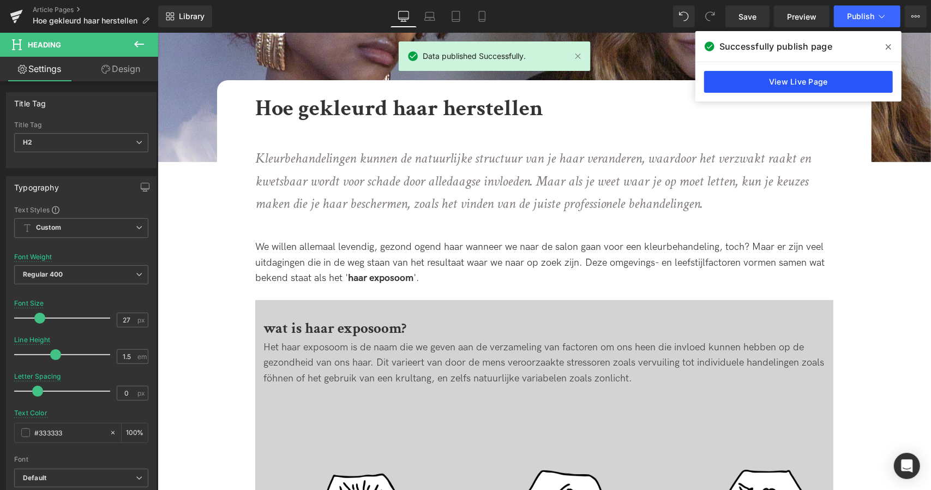
click at [773, 87] on link "View Live Page" at bounding box center [798, 82] width 189 height 22
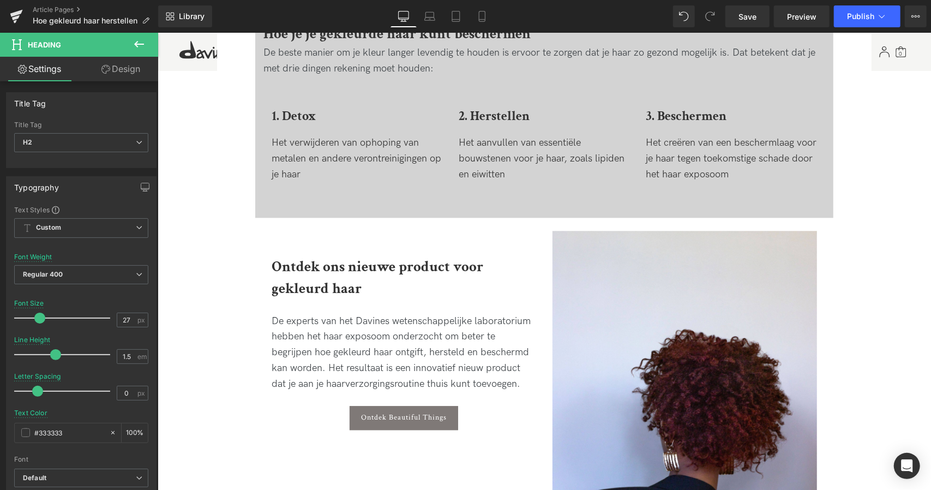
scroll to position [1592, 0]
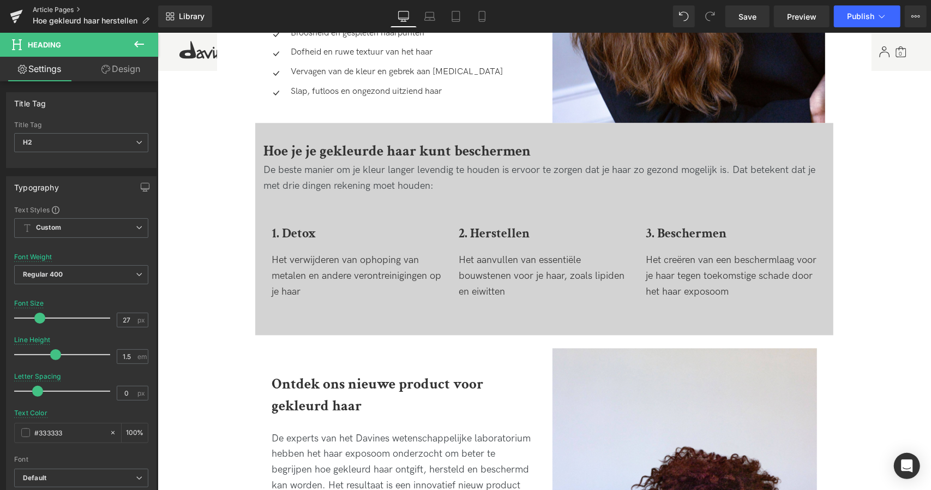
click at [49, 7] on link "Article Pages" at bounding box center [95, 9] width 125 height 9
